Goal: Task Accomplishment & Management: Manage account settings

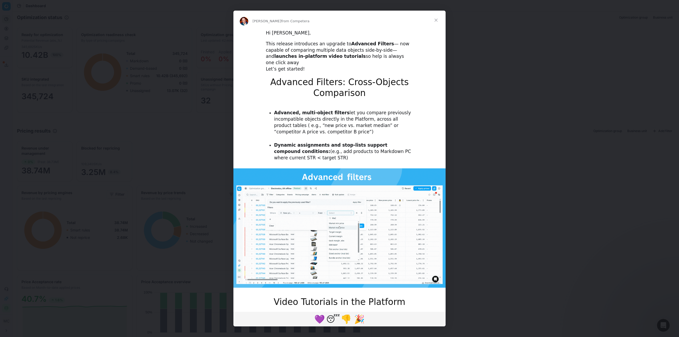
click at [438, 19] on span "Close" at bounding box center [436, 20] width 19 height 19
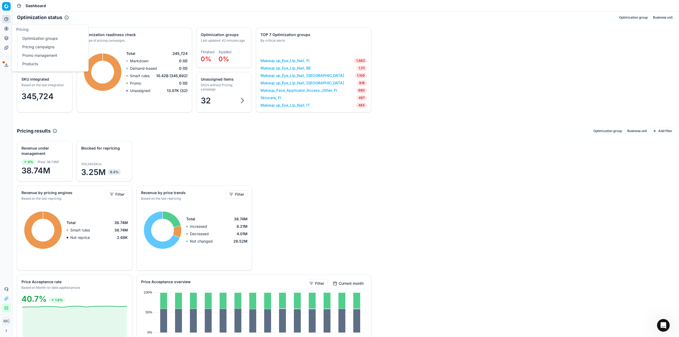
click at [24, 35] on link "Optimization groups" at bounding box center [51, 38] width 62 height 7
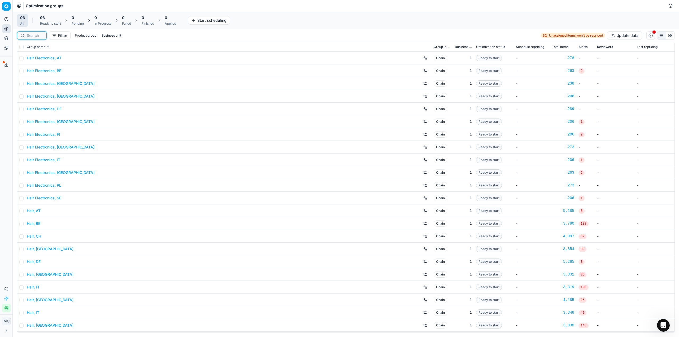
click at [34, 34] on input at bounding box center [35, 35] width 16 height 5
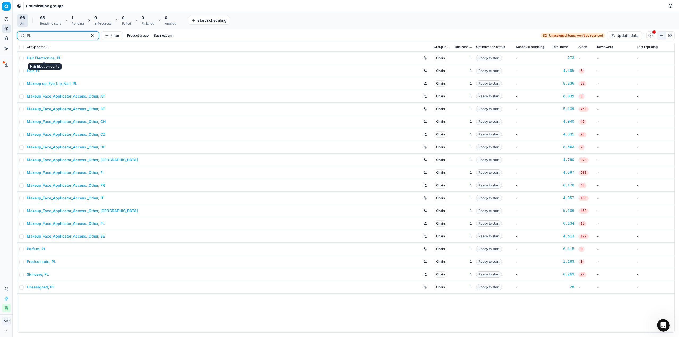
type input "PL"
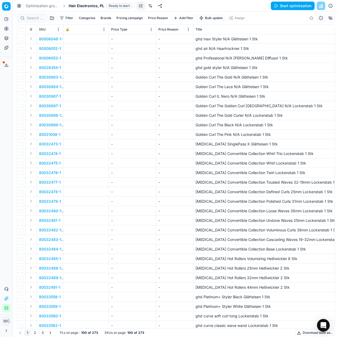
click at [152, 8] on link at bounding box center [150, 6] width 8 height 8
